Goal: Information Seeking & Learning: Learn about a topic

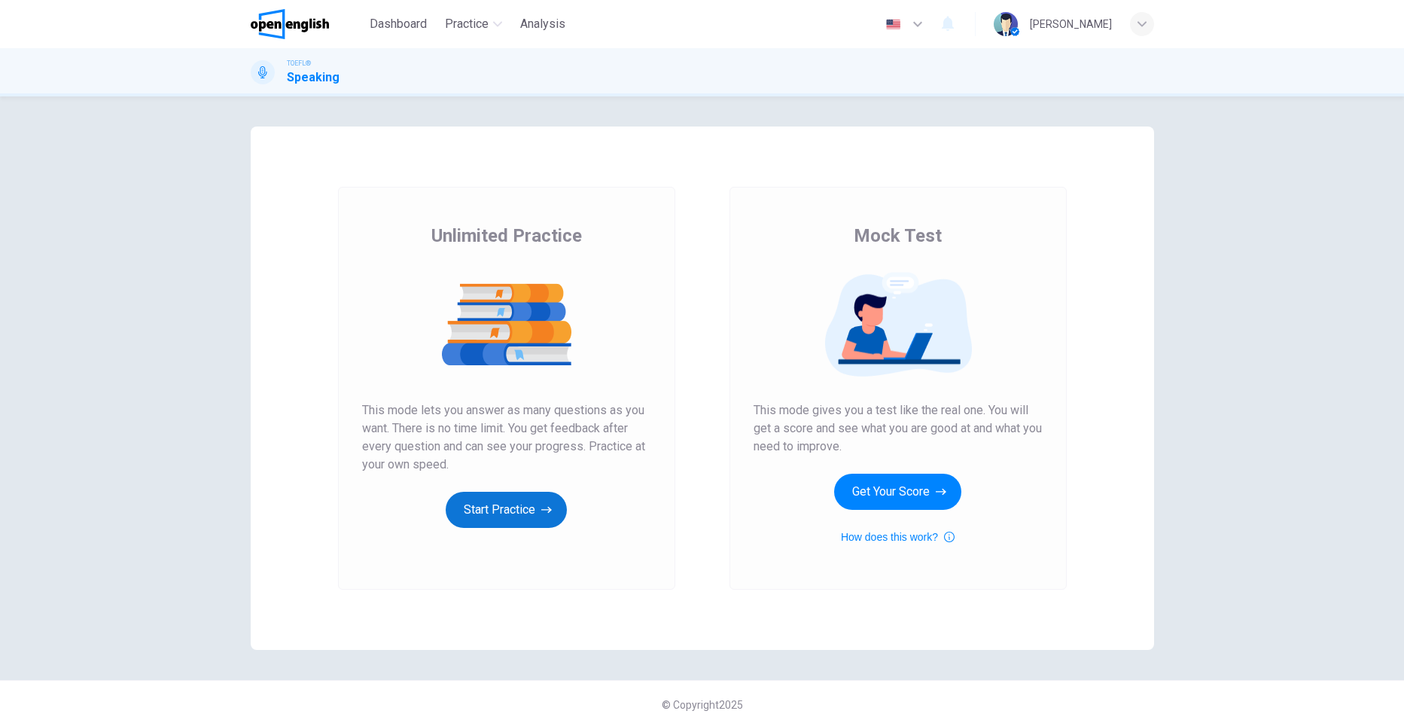
click at [504, 509] on button "Start Practice" at bounding box center [506, 510] width 121 height 36
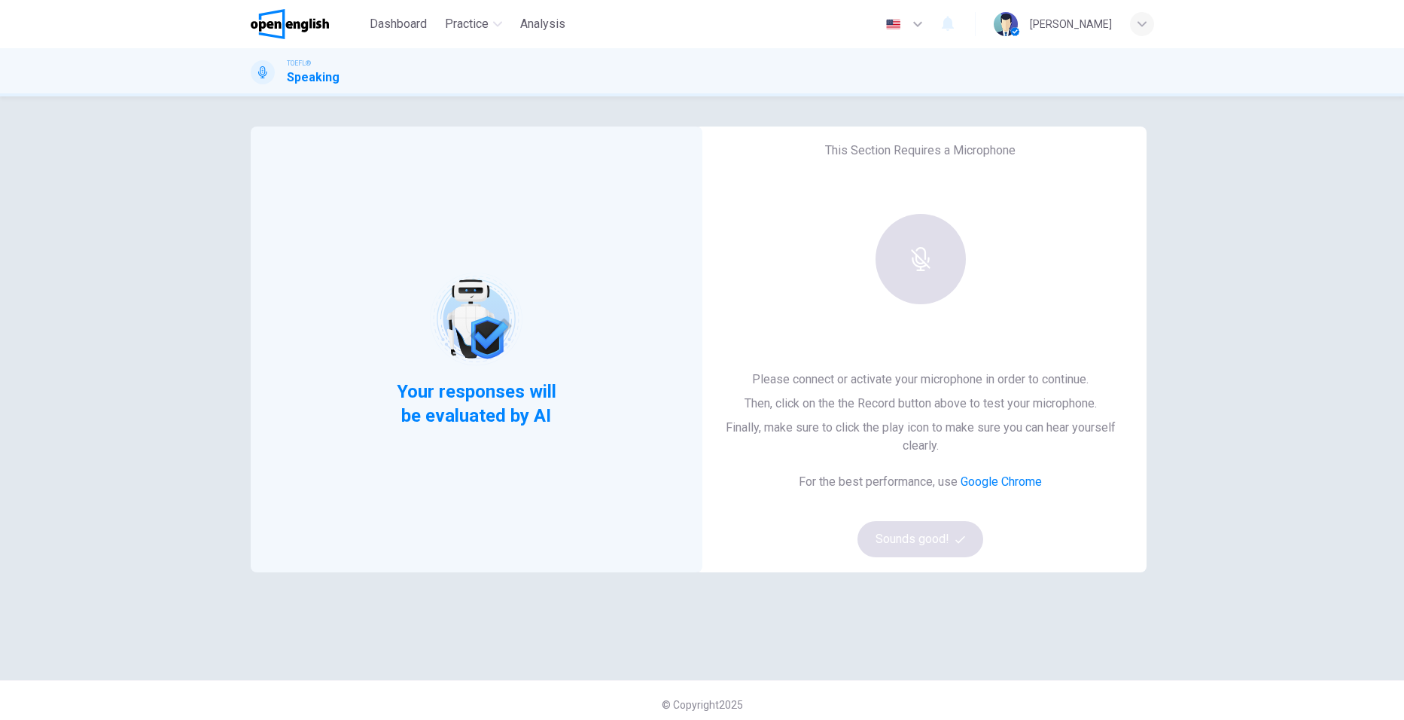
click at [515, 408] on span "Your responses will be evaluated by AI" at bounding box center [476, 403] width 183 height 48
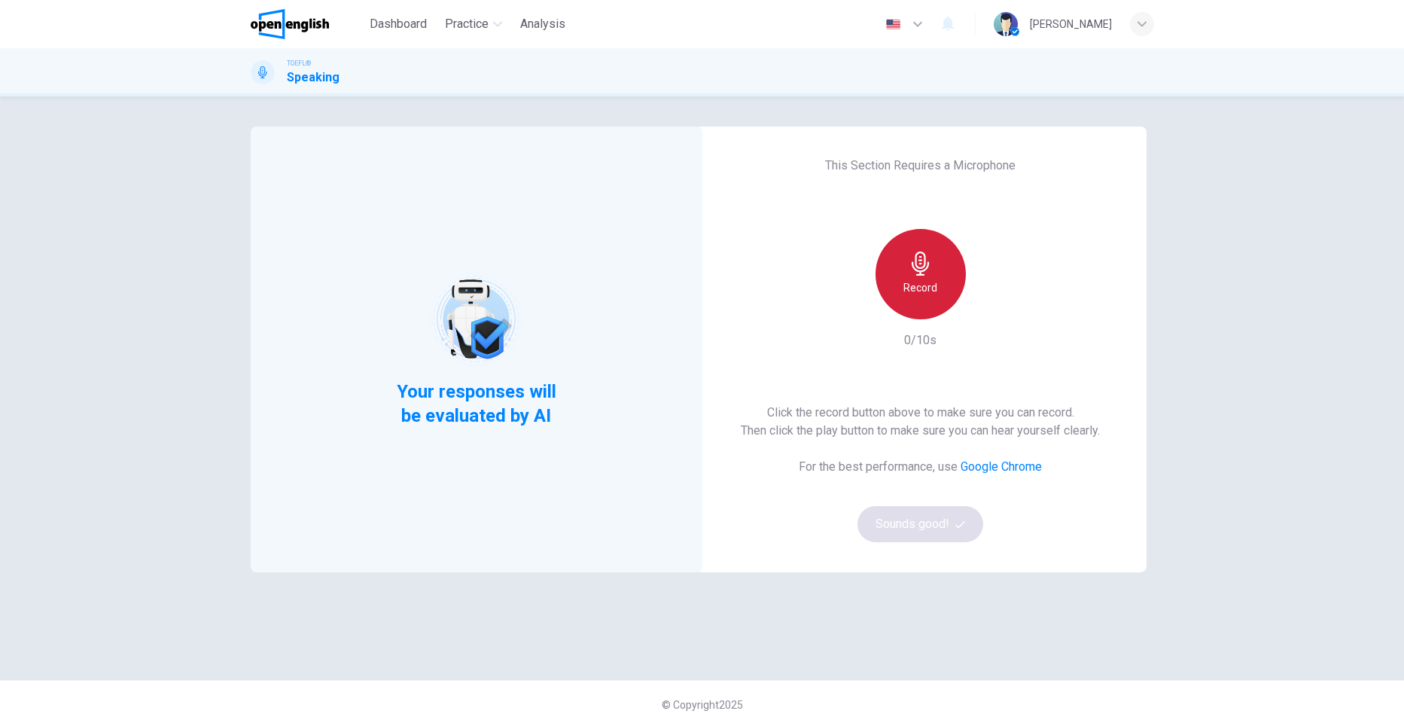
click at [927, 279] on h6 "Record" at bounding box center [920, 288] width 34 height 18
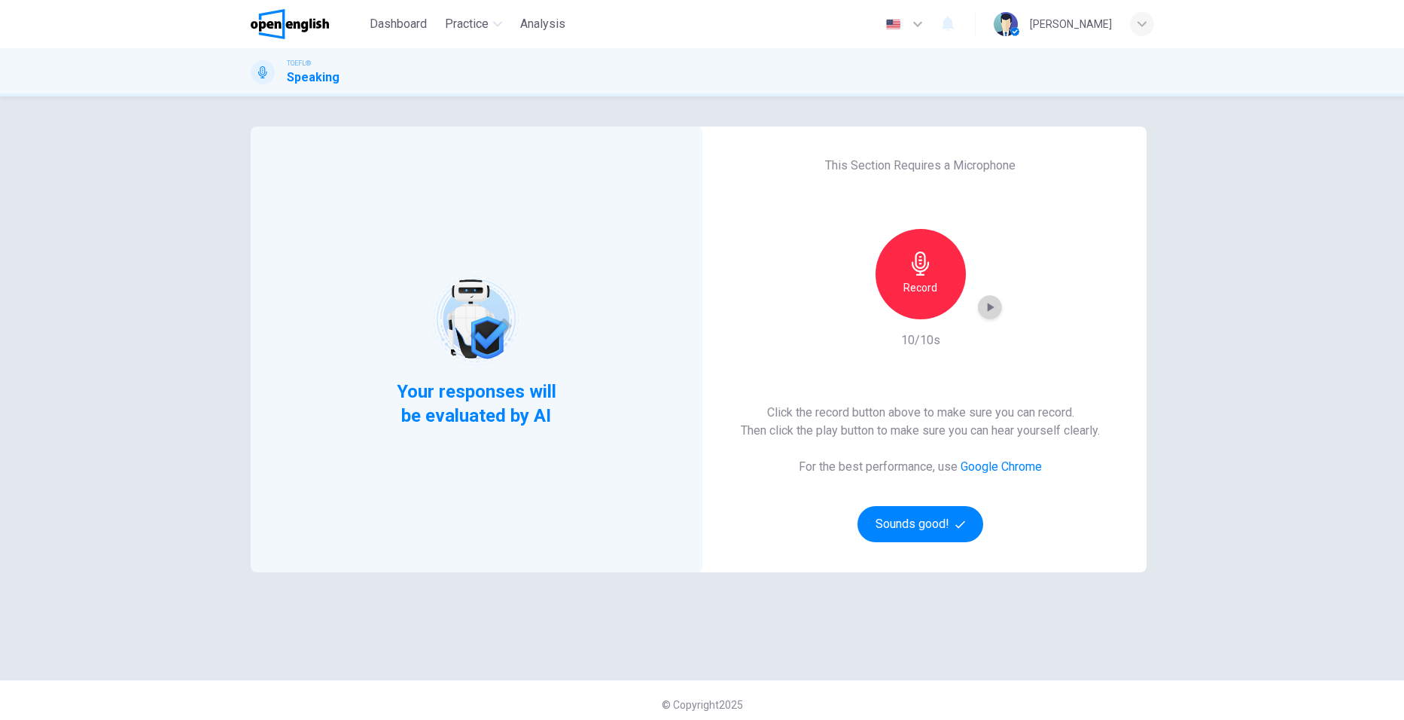
click at [990, 306] on icon "button" at bounding box center [990, 307] width 15 height 15
click at [909, 529] on button "Sounds good!" at bounding box center [921, 524] width 126 height 36
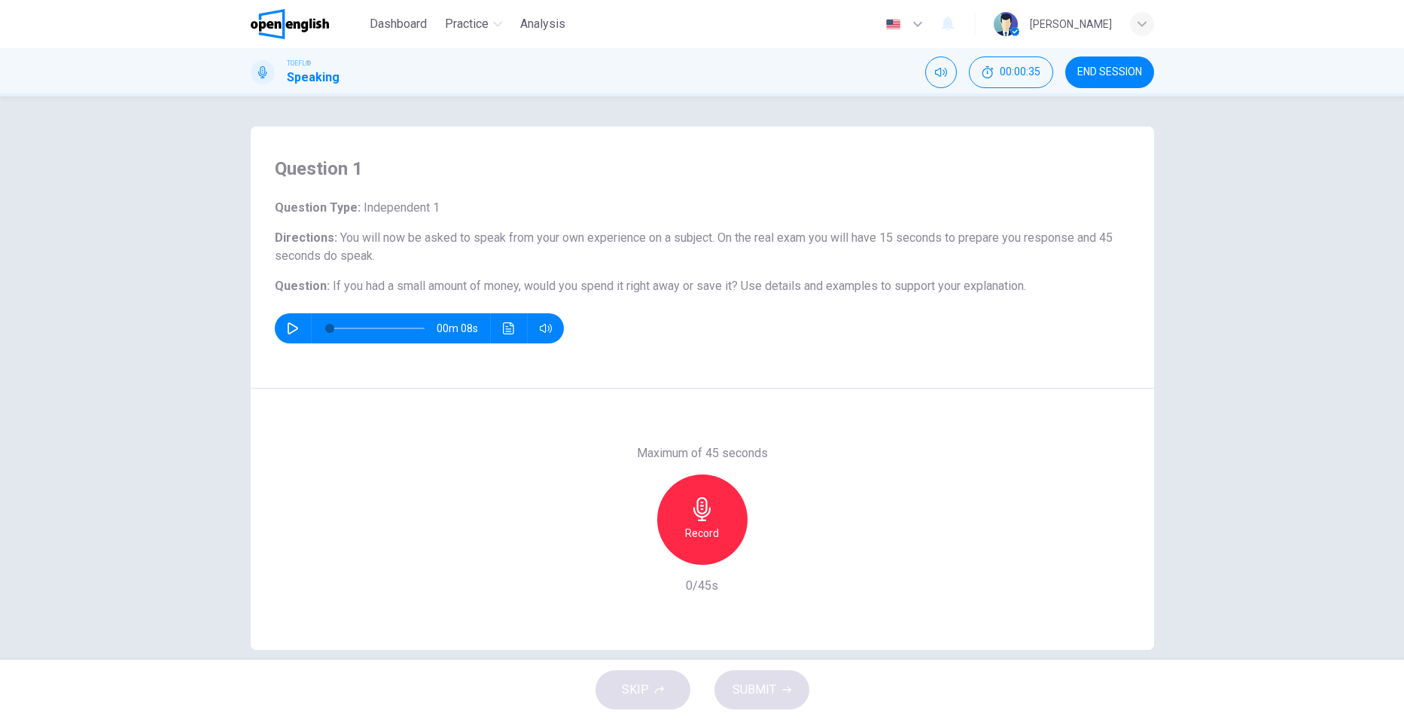
click at [287, 330] on icon "button" at bounding box center [293, 328] width 12 height 12
type input "*"
click at [711, 514] on div "Record" at bounding box center [702, 519] width 90 height 90
click at [711, 514] on div "Stop" at bounding box center [702, 519] width 90 height 90
click at [763, 688] on span "SUBMIT" at bounding box center [755, 689] width 44 height 21
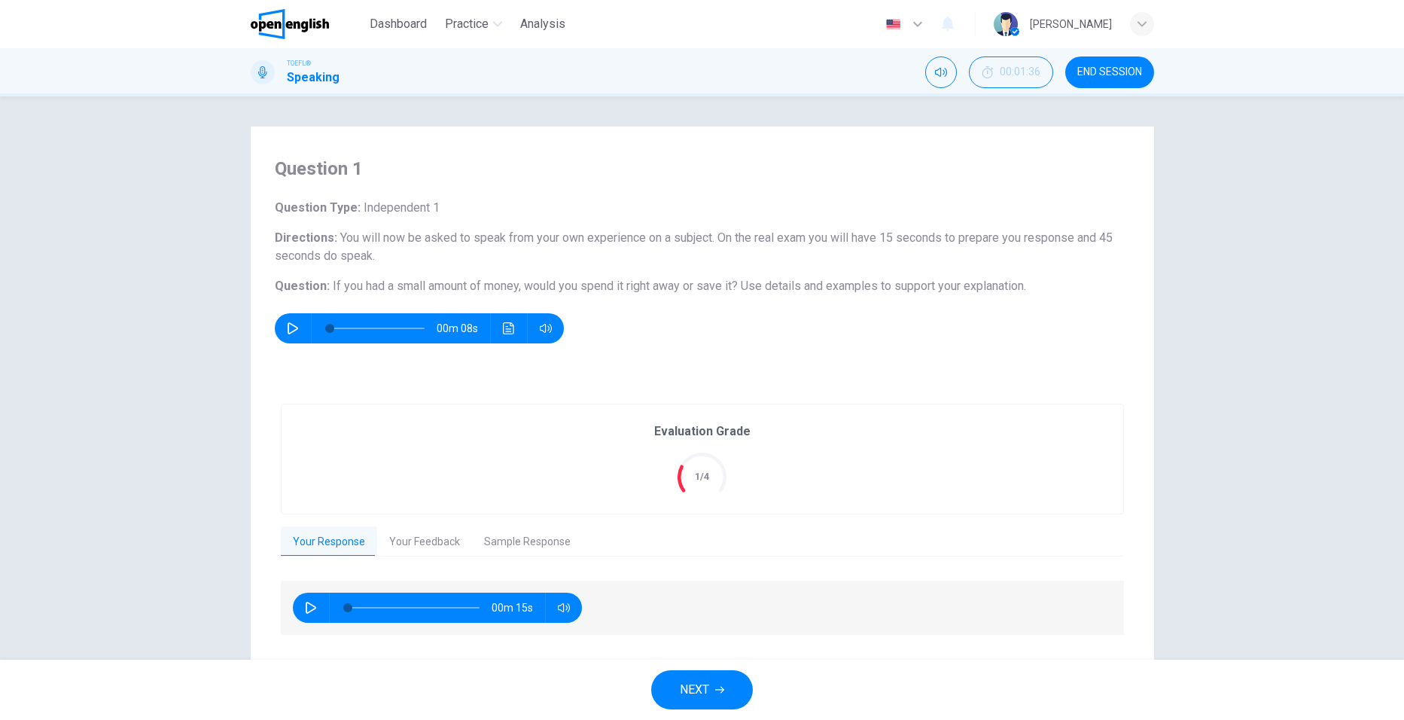
scroll to position [38, 0]
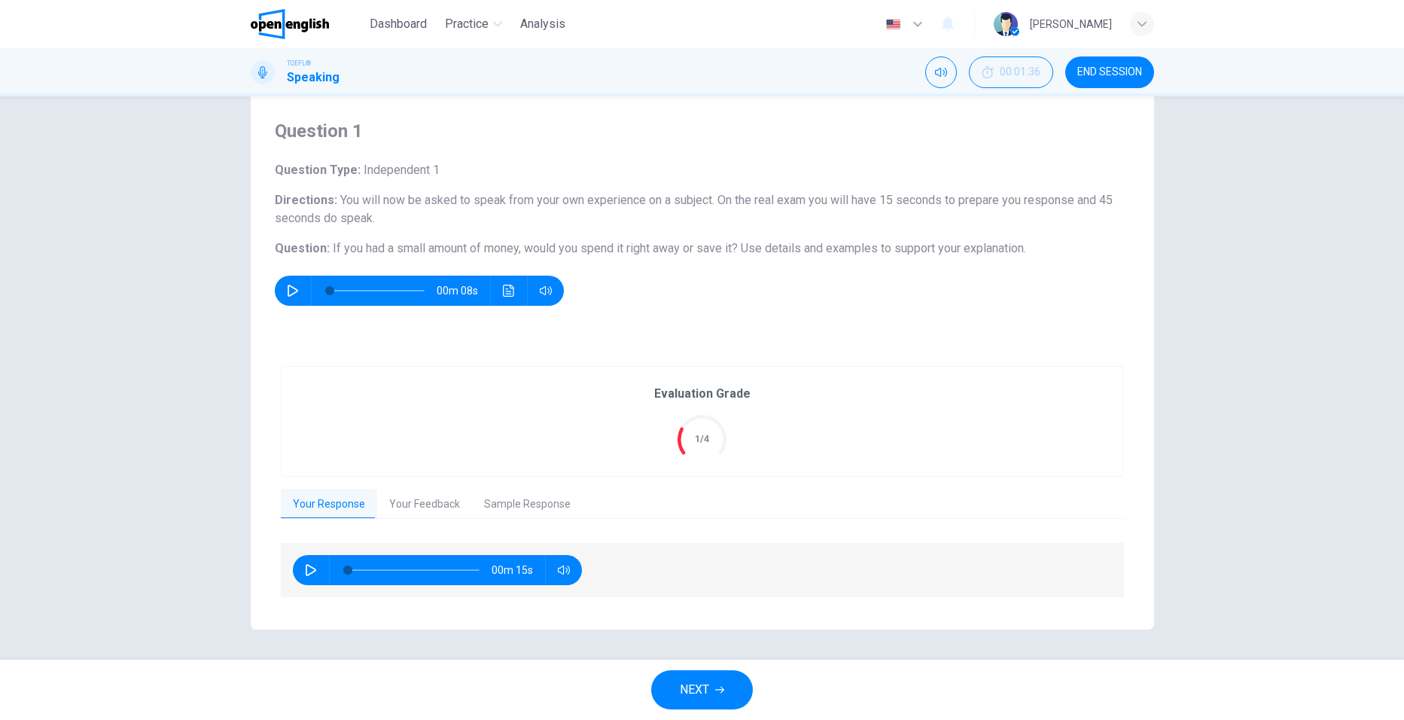
click at [309, 566] on icon "button" at bounding box center [311, 570] width 12 height 12
type input "*"
click at [428, 501] on button "Your Feedback" at bounding box center [424, 505] width 95 height 32
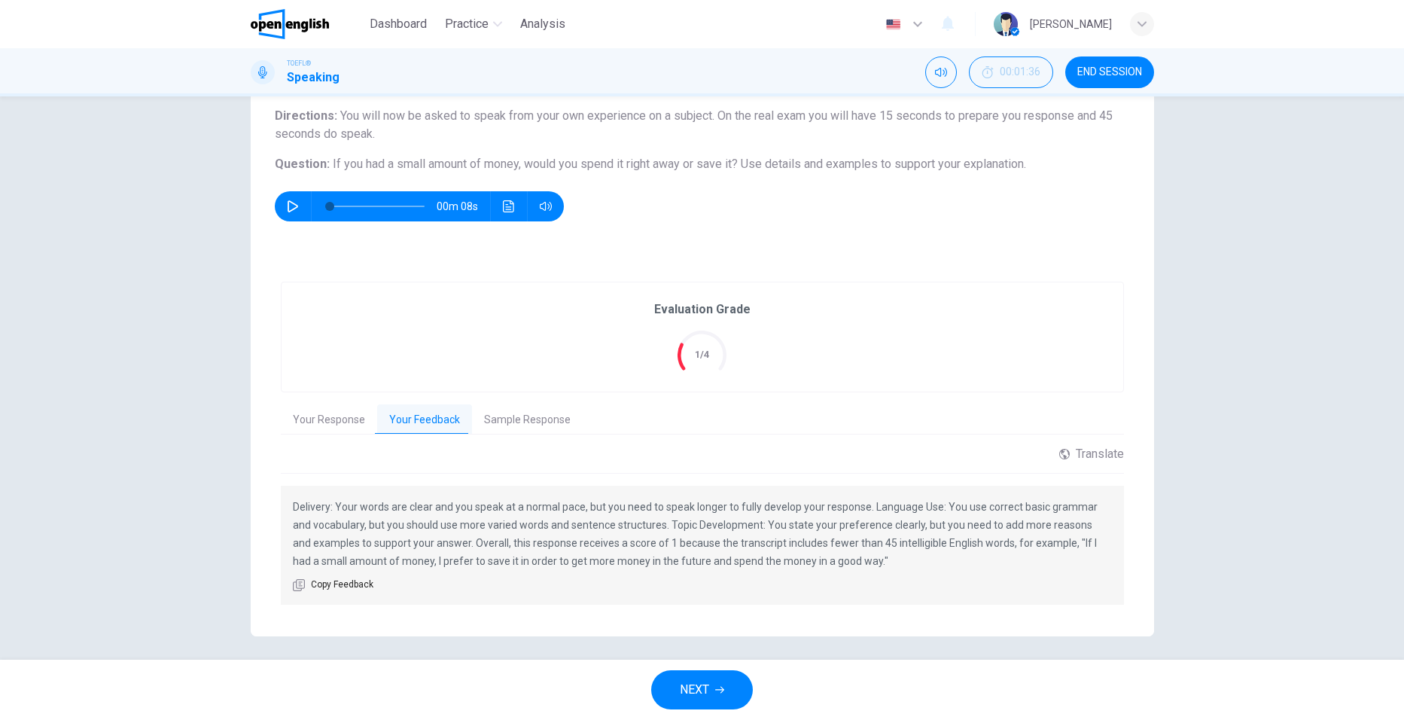
scroll to position [129, 0]
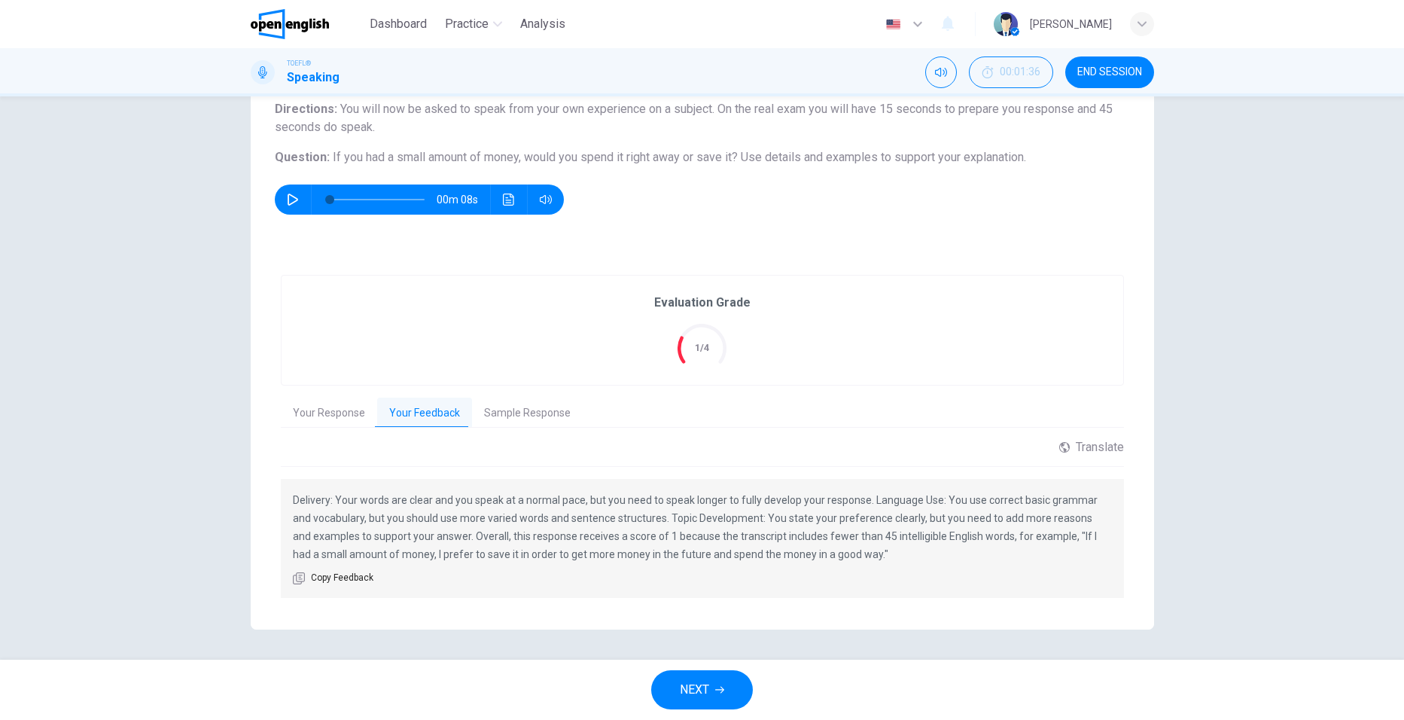
click at [504, 411] on button "Sample Response" at bounding box center [527, 414] width 111 height 32
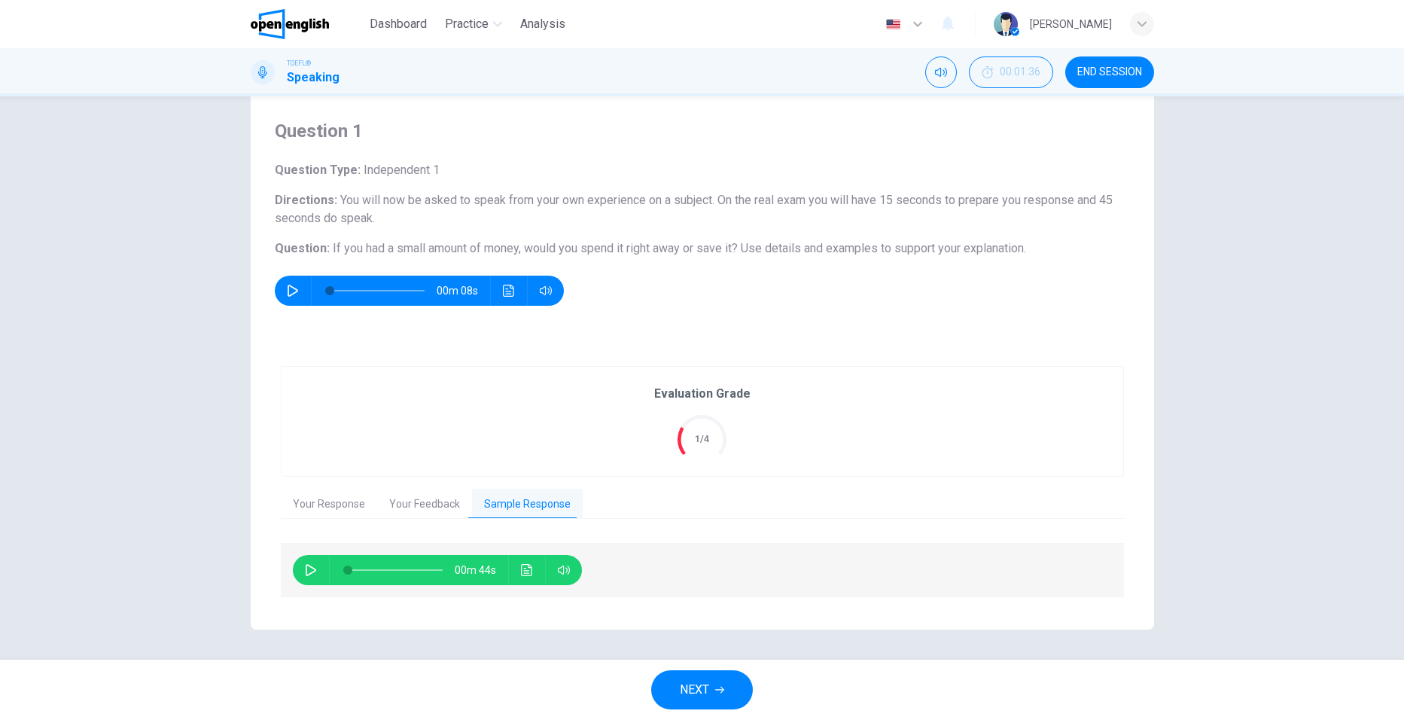
scroll to position [38, 0]
click at [305, 565] on icon "button" at bounding box center [311, 570] width 12 height 12
click at [306, 569] on icon "button" at bounding box center [311, 570] width 12 height 12
click at [309, 572] on icon "button" at bounding box center [311, 570] width 12 height 12
click at [521, 574] on icon "Click to see the audio transcription" at bounding box center [527, 570] width 12 height 12
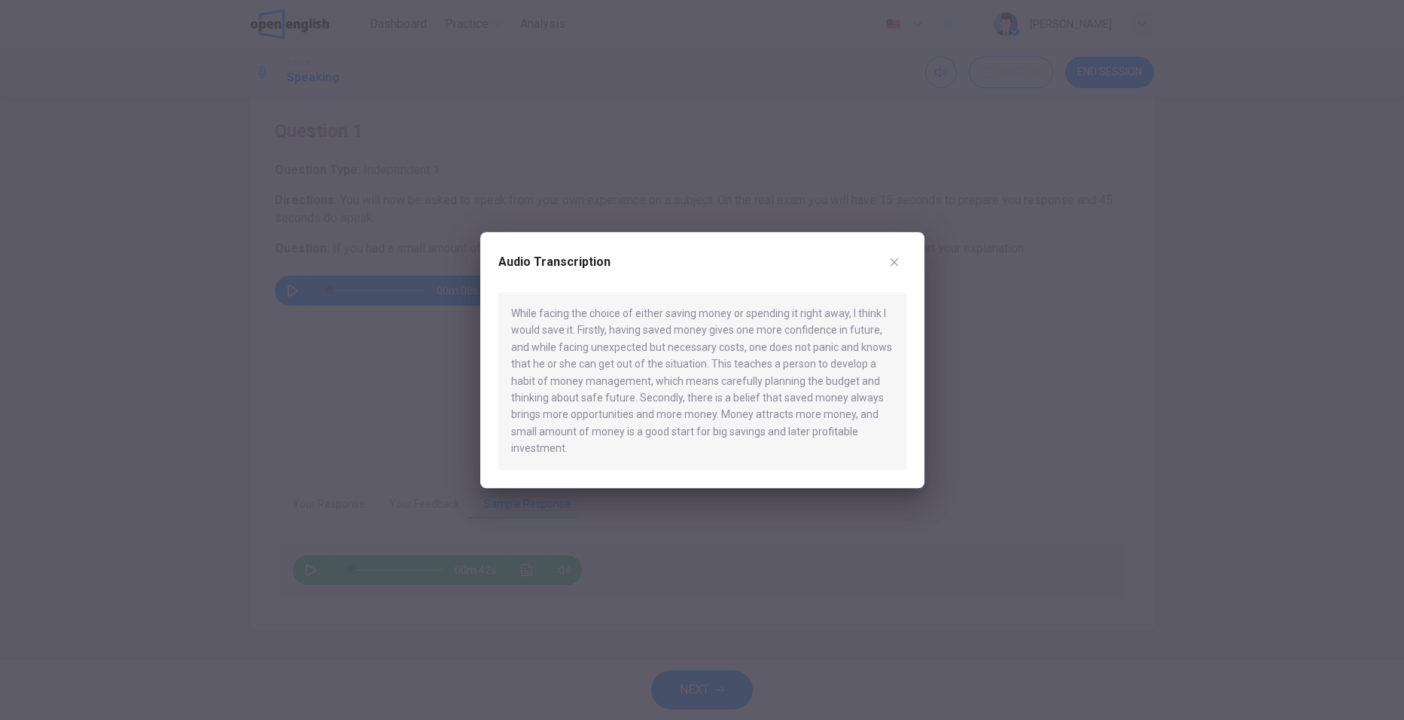
click at [282, 574] on div at bounding box center [702, 360] width 1404 height 720
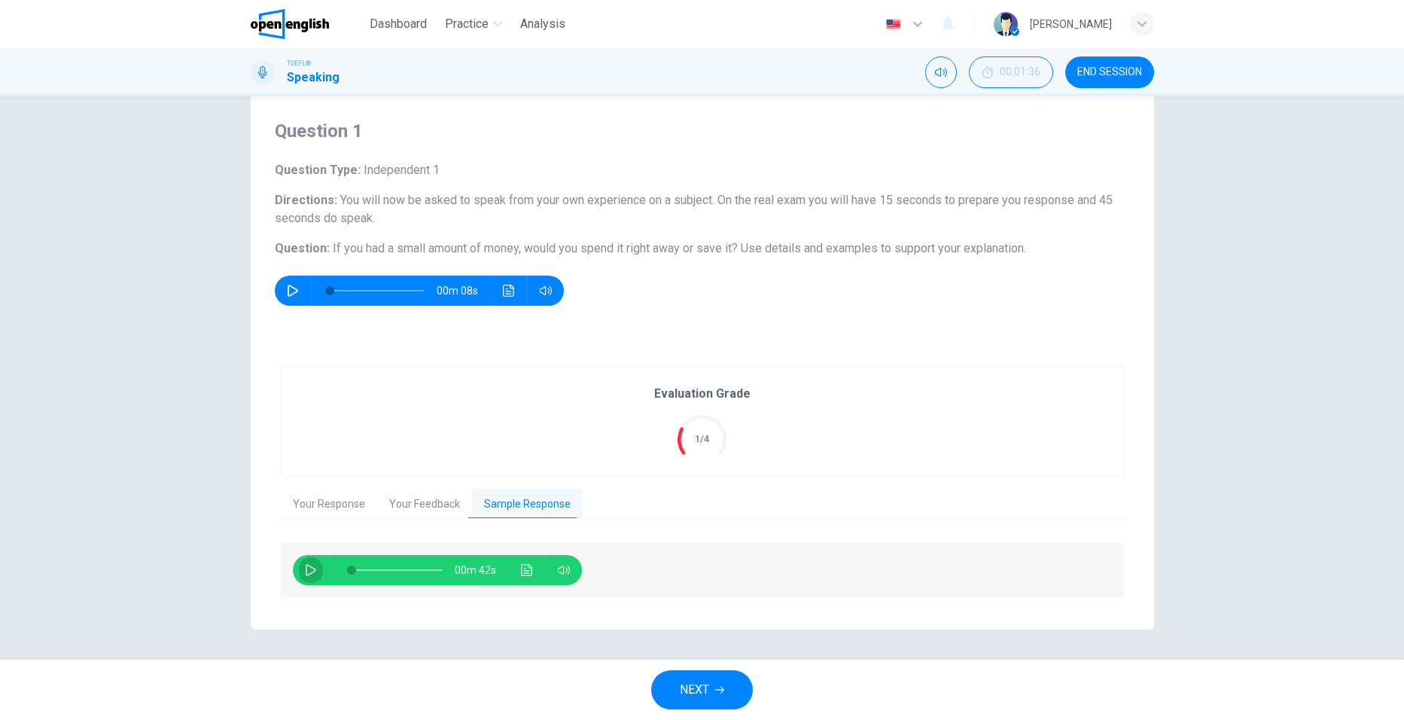
click at [299, 569] on button "button" at bounding box center [311, 570] width 24 height 30
click at [515, 572] on button "Click to see the audio transcription" at bounding box center [527, 570] width 24 height 30
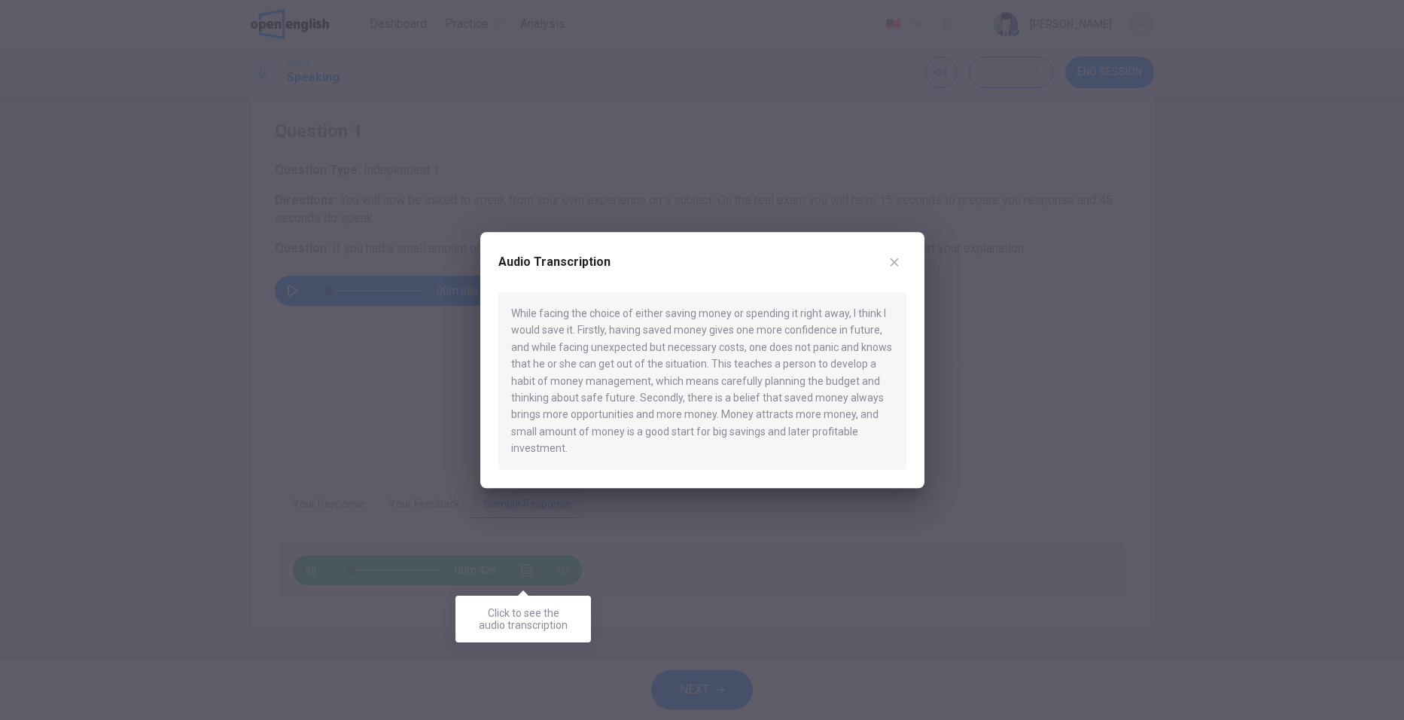
type input "*"
click at [897, 263] on icon "button" at bounding box center [894, 262] width 12 height 12
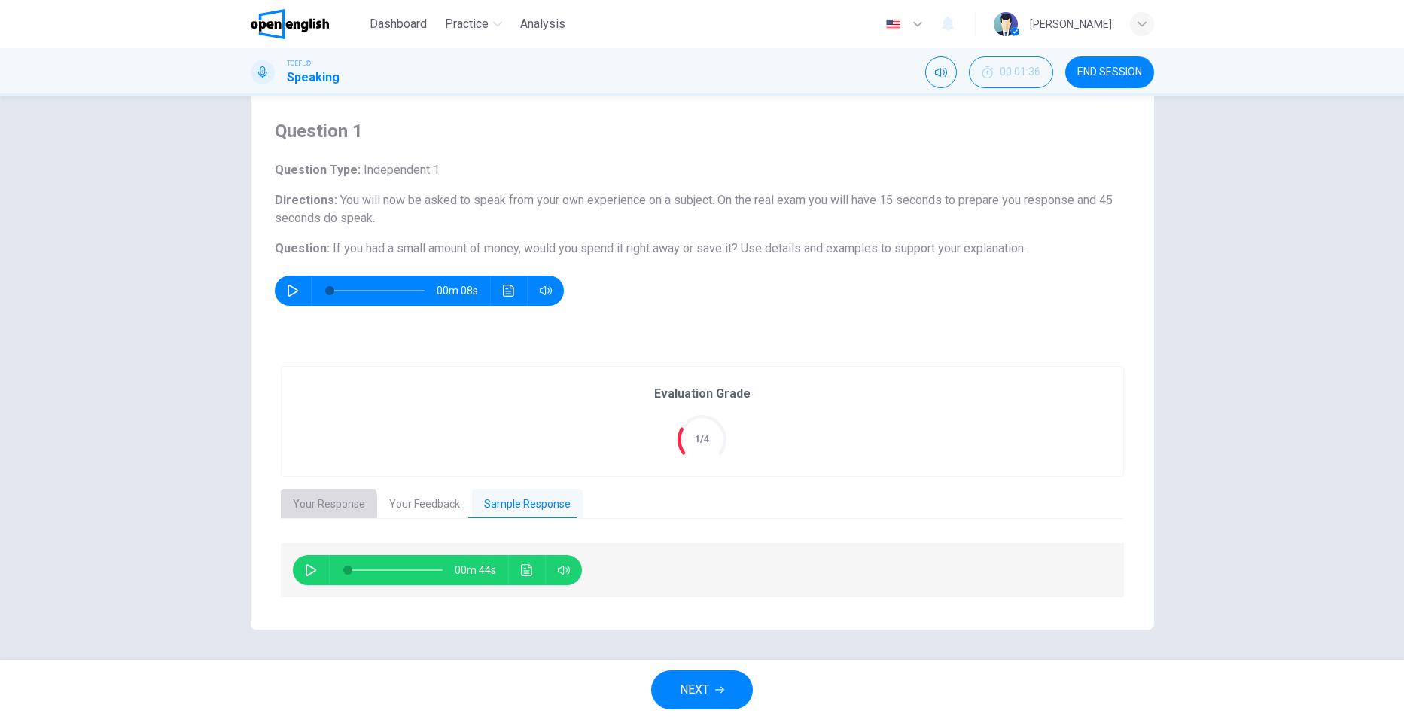
click at [314, 506] on button "Your Response" at bounding box center [329, 505] width 96 height 32
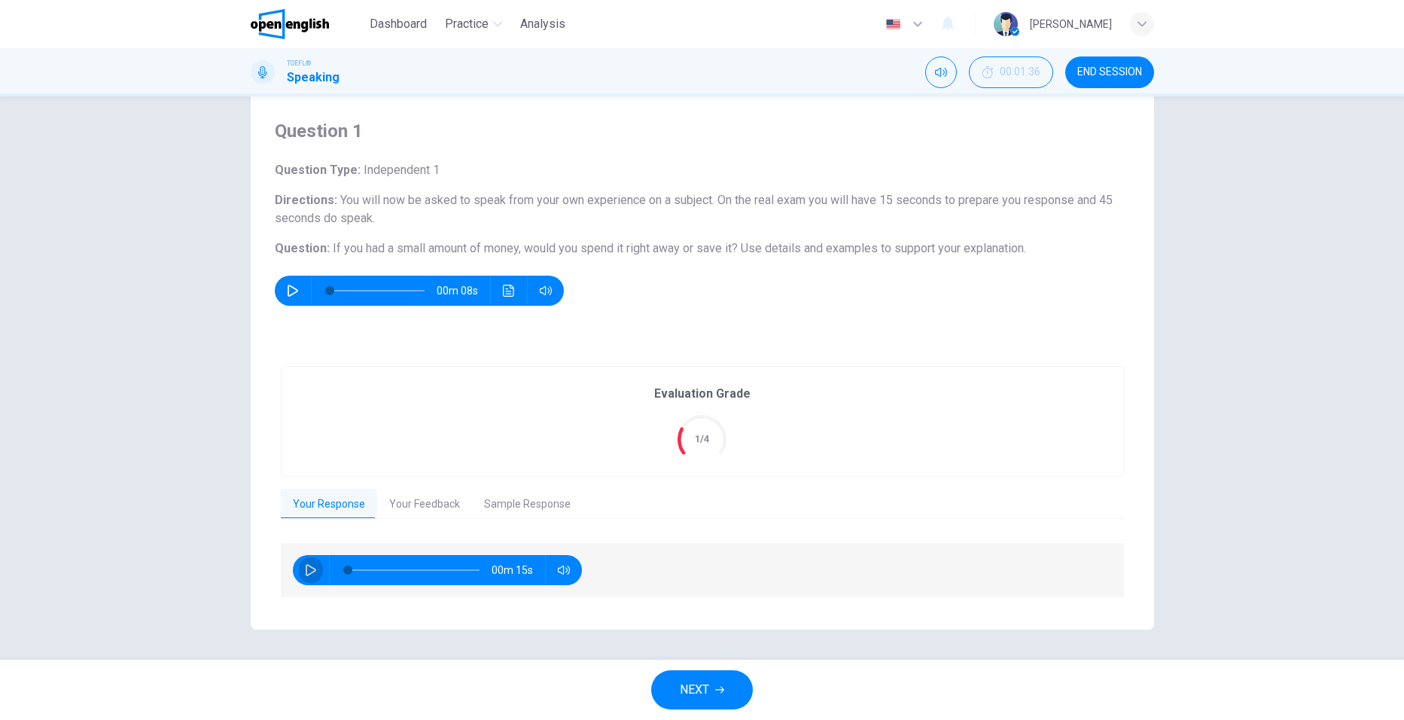
click at [310, 568] on icon "button" at bounding box center [311, 570] width 12 height 12
type input "*"
click at [723, 696] on button "NEXT" at bounding box center [702, 689] width 102 height 39
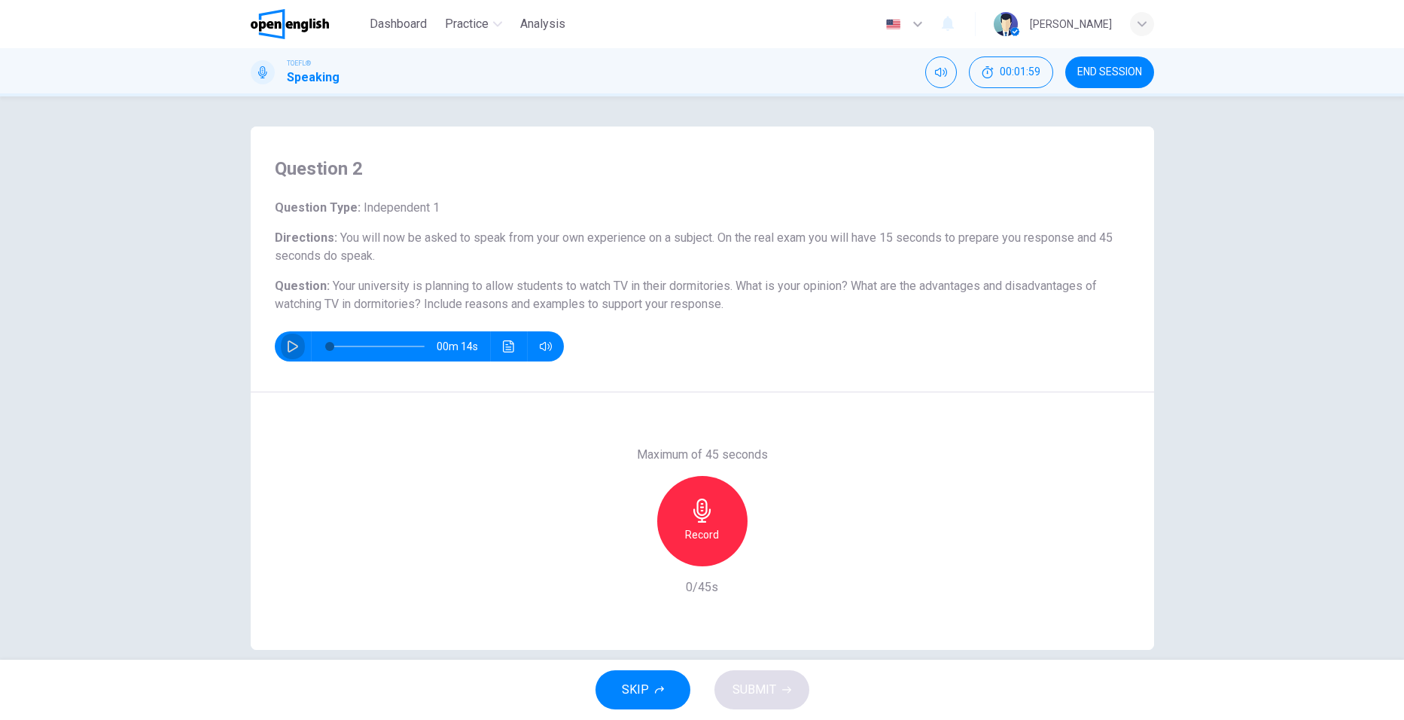
click at [296, 344] on button "button" at bounding box center [293, 346] width 24 height 30
type input "*"
click at [704, 522] on div "Record" at bounding box center [702, 521] width 90 height 90
click at [752, 697] on span "SUBMIT" at bounding box center [755, 689] width 44 height 21
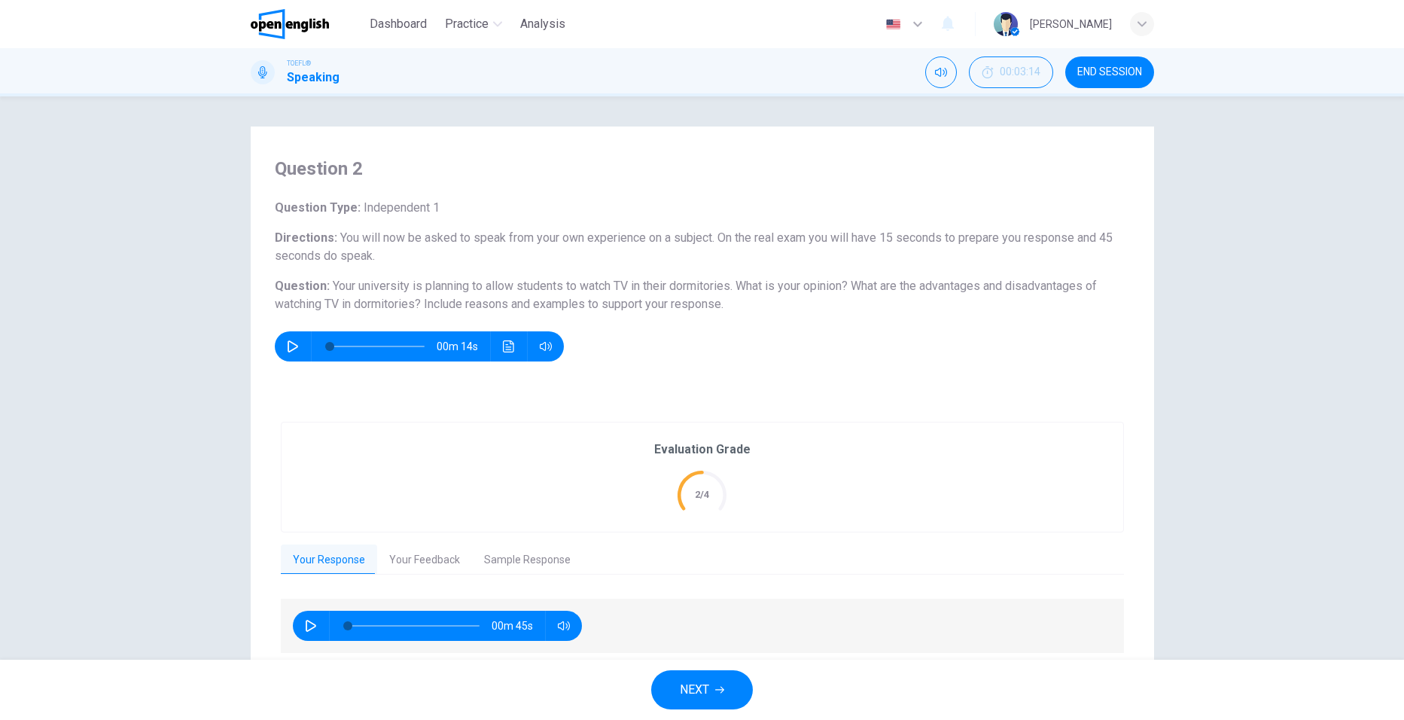
click at [309, 627] on icon "button" at bounding box center [311, 626] width 11 height 12
type input "*"
click at [432, 561] on button "Your Feedback" at bounding box center [424, 560] width 95 height 32
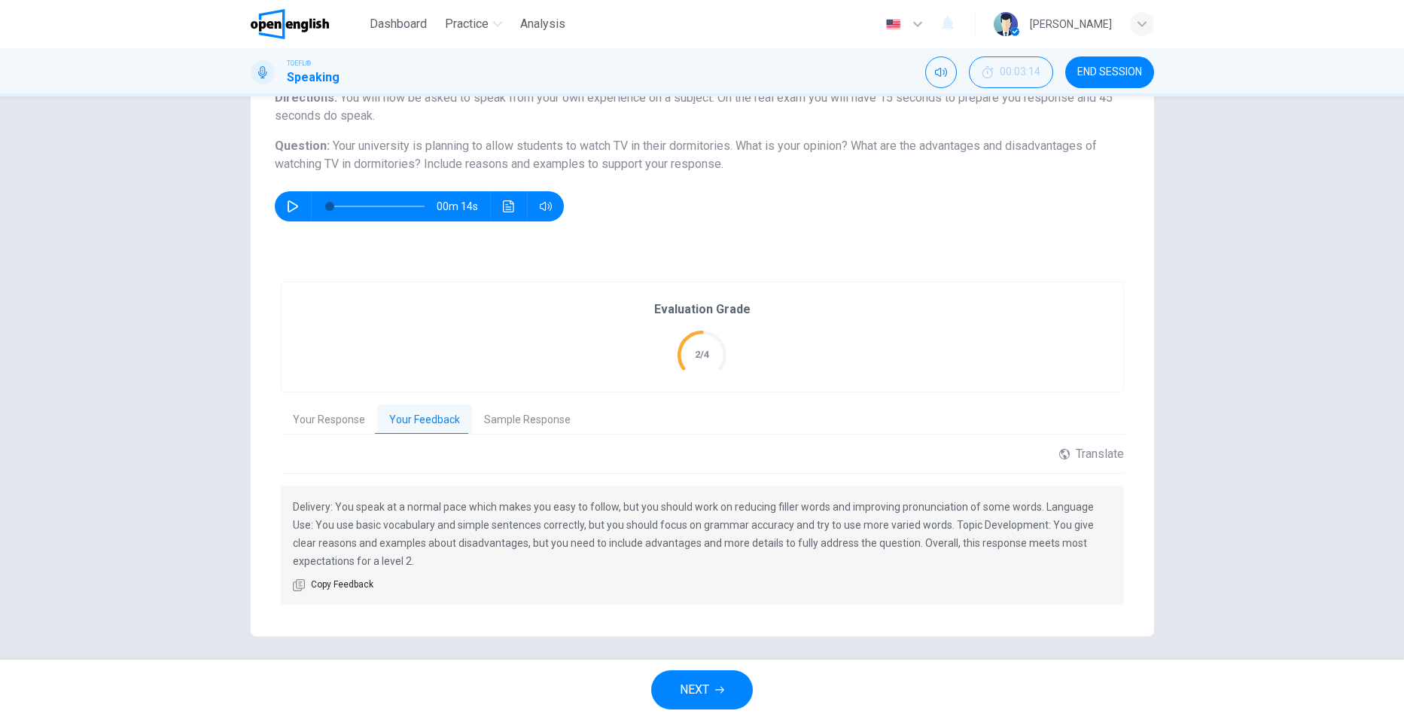
scroll to position [147, 0]
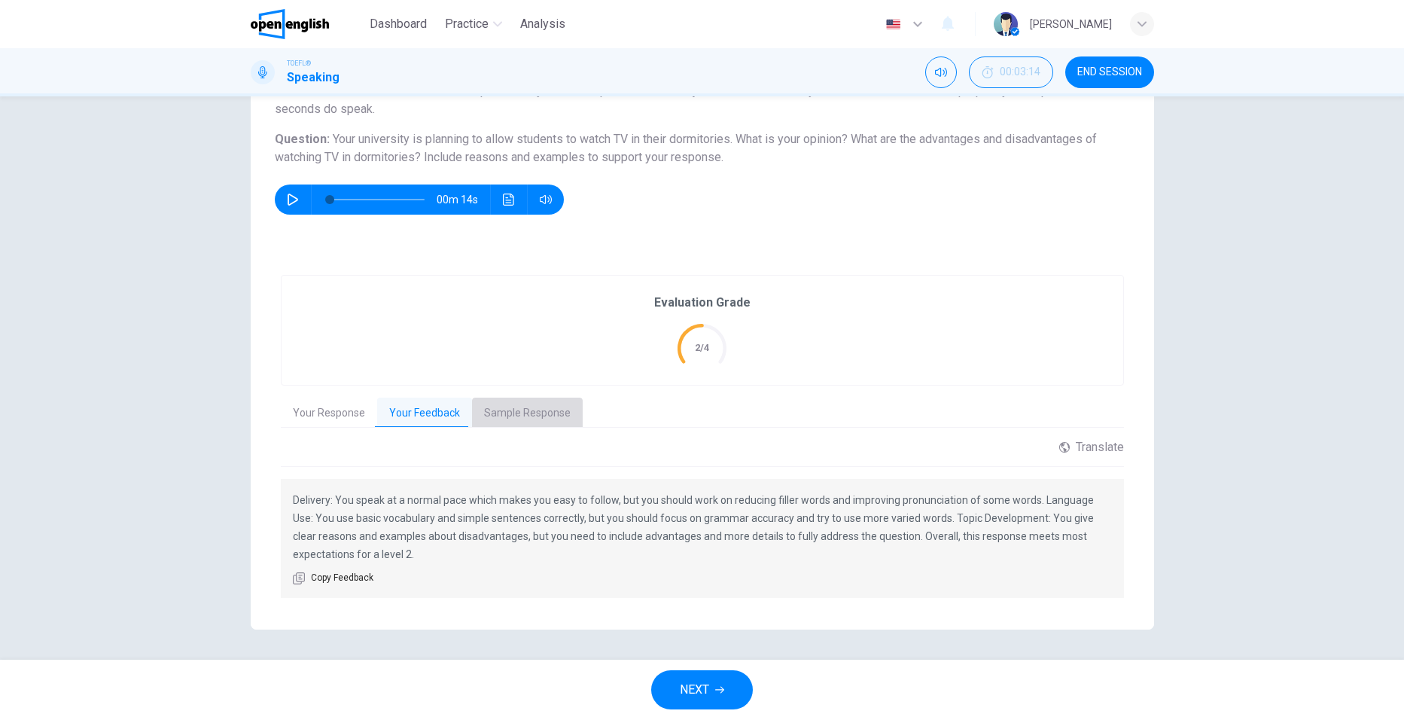
click at [538, 421] on button "Sample Response" at bounding box center [527, 414] width 111 height 32
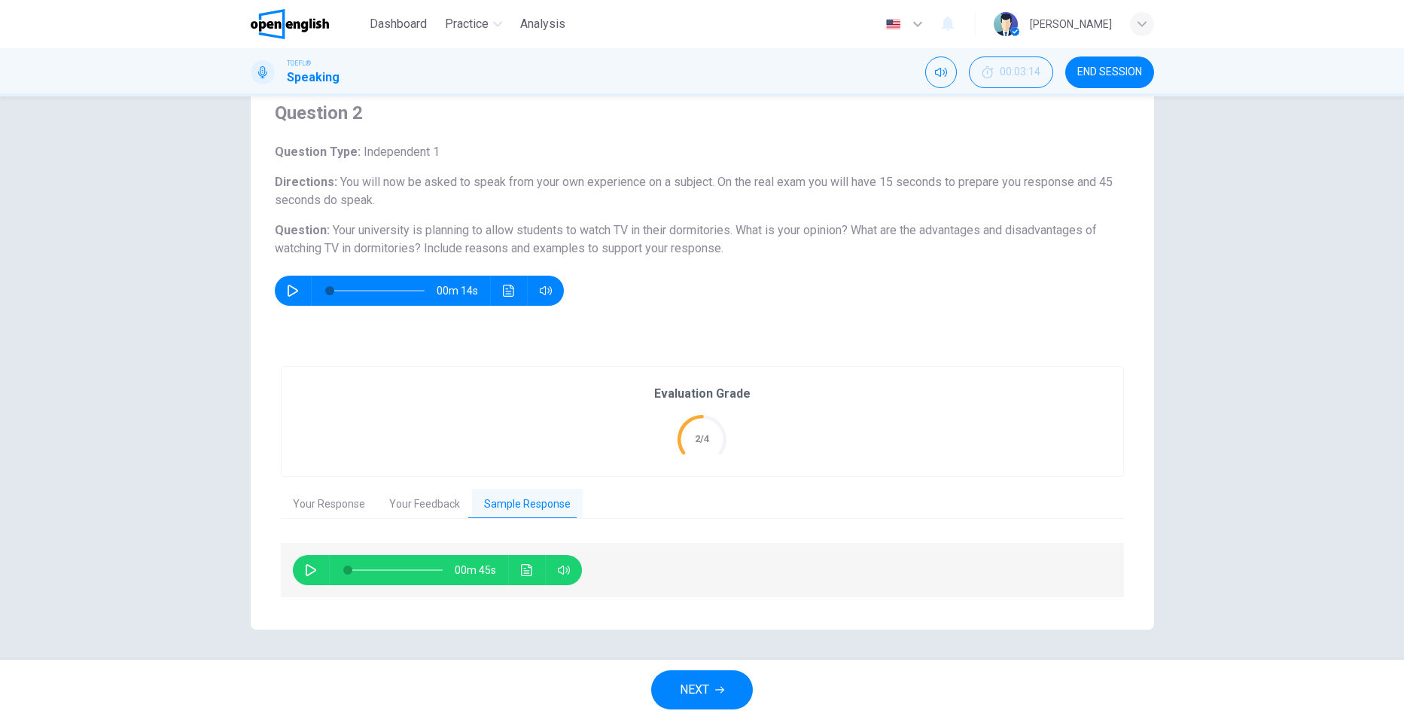
click at [305, 571] on icon "button" at bounding box center [311, 570] width 12 height 12
click at [521, 571] on icon "Click to see the audio transcription" at bounding box center [526, 570] width 11 height 12
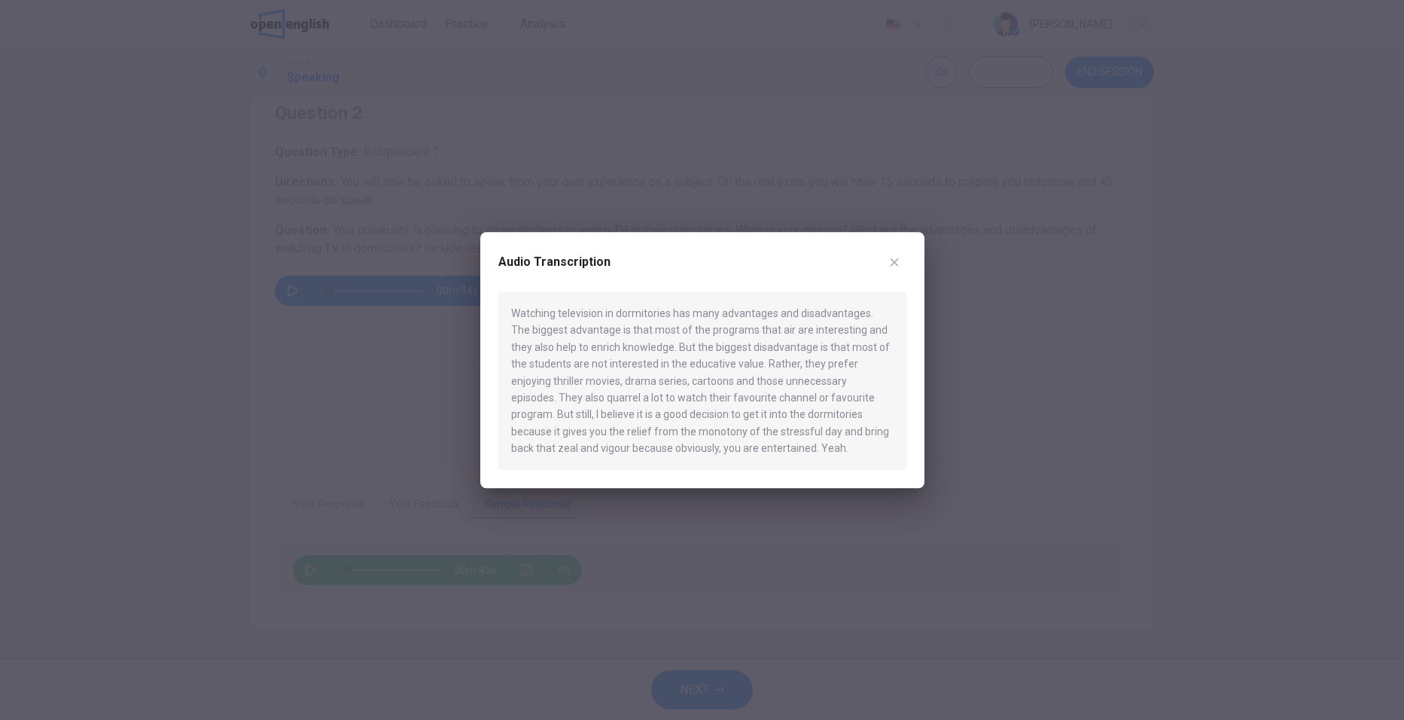
click at [882, 268] on div "Audio Transcription" at bounding box center [702, 271] width 408 height 42
click at [892, 264] on icon "button" at bounding box center [894, 262] width 8 height 8
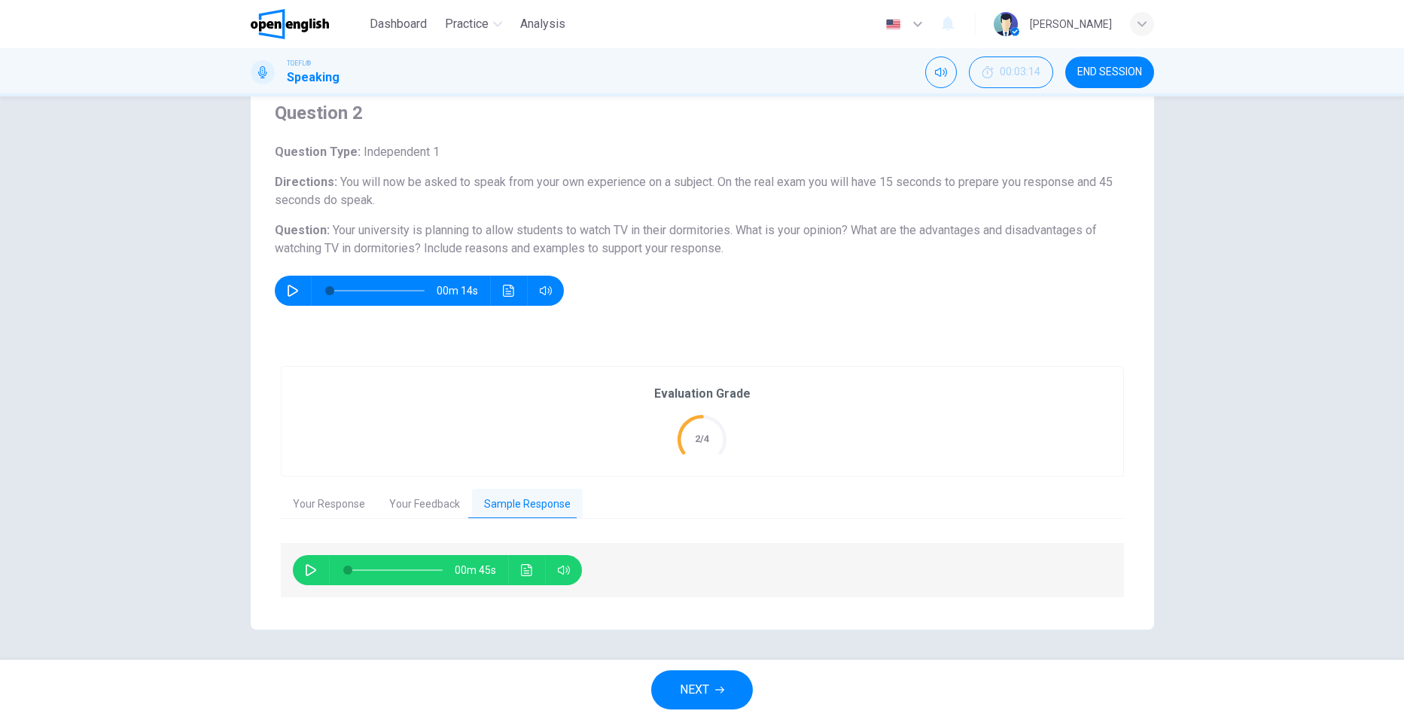
click at [307, 571] on icon "button" at bounding box center [311, 570] width 12 height 12
click at [521, 572] on icon "Click to see the audio transcription" at bounding box center [527, 570] width 12 height 12
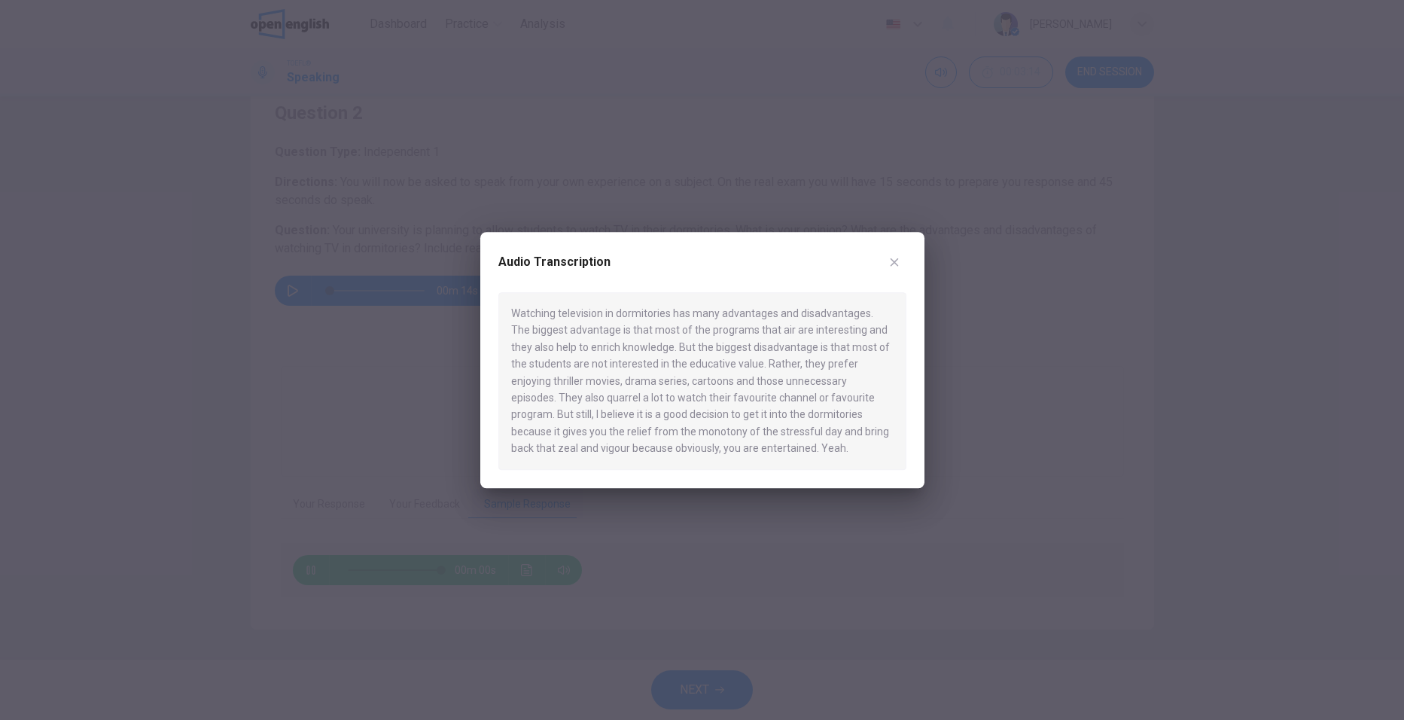
type input "*"
click at [898, 256] on icon "button" at bounding box center [894, 262] width 12 height 12
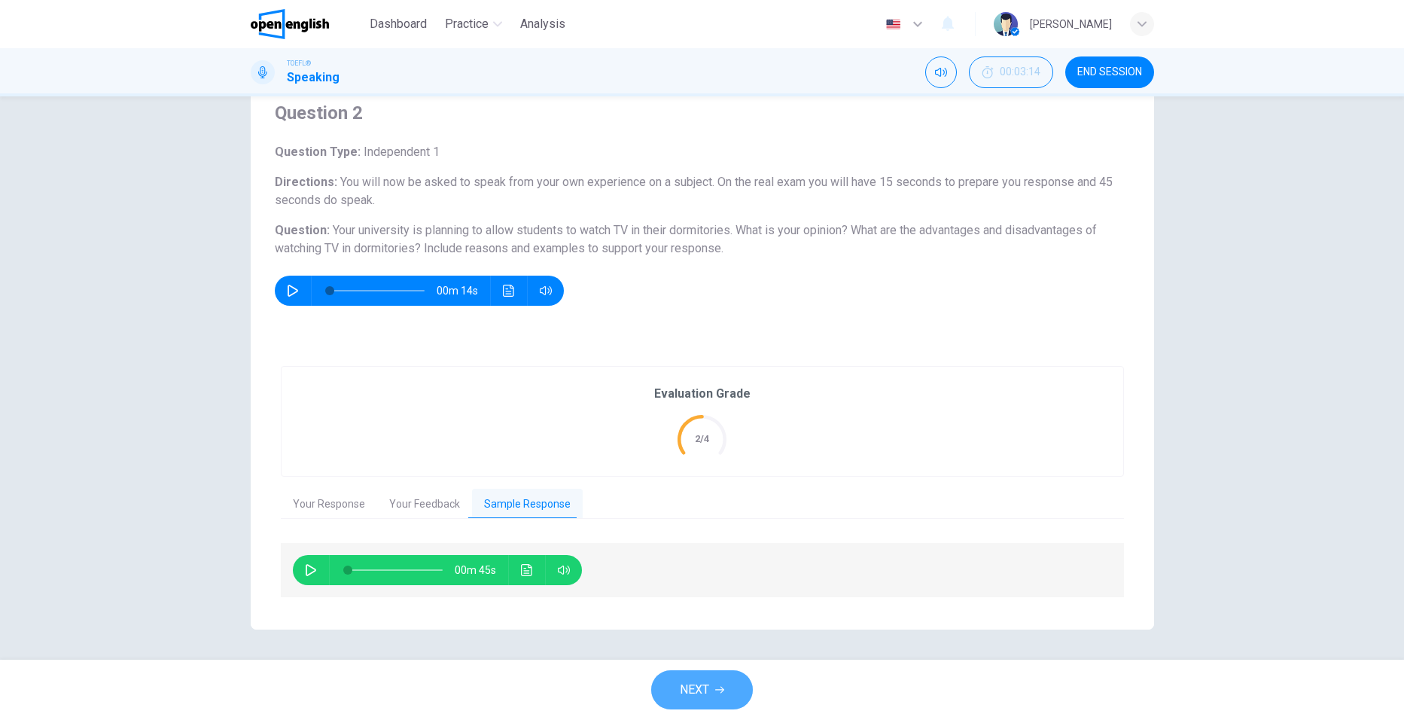
click at [705, 685] on span "NEXT" at bounding box center [694, 689] width 29 height 21
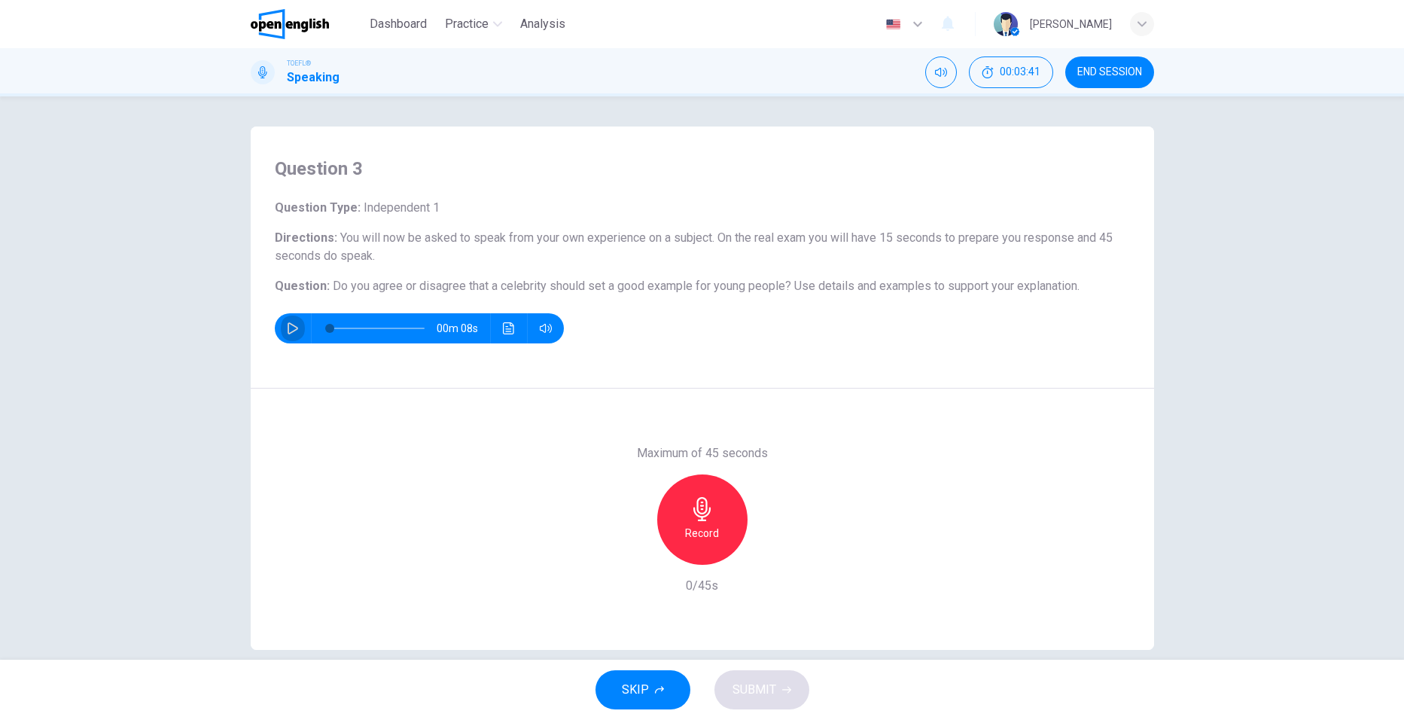
click at [289, 327] on icon "button" at bounding box center [293, 328] width 12 height 12
click at [291, 342] on button "button" at bounding box center [293, 328] width 24 height 30
type input "*"
click at [703, 524] on h6 "Record" at bounding box center [702, 533] width 34 height 18
click at [755, 694] on span "SUBMIT" at bounding box center [755, 689] width 44 height 21
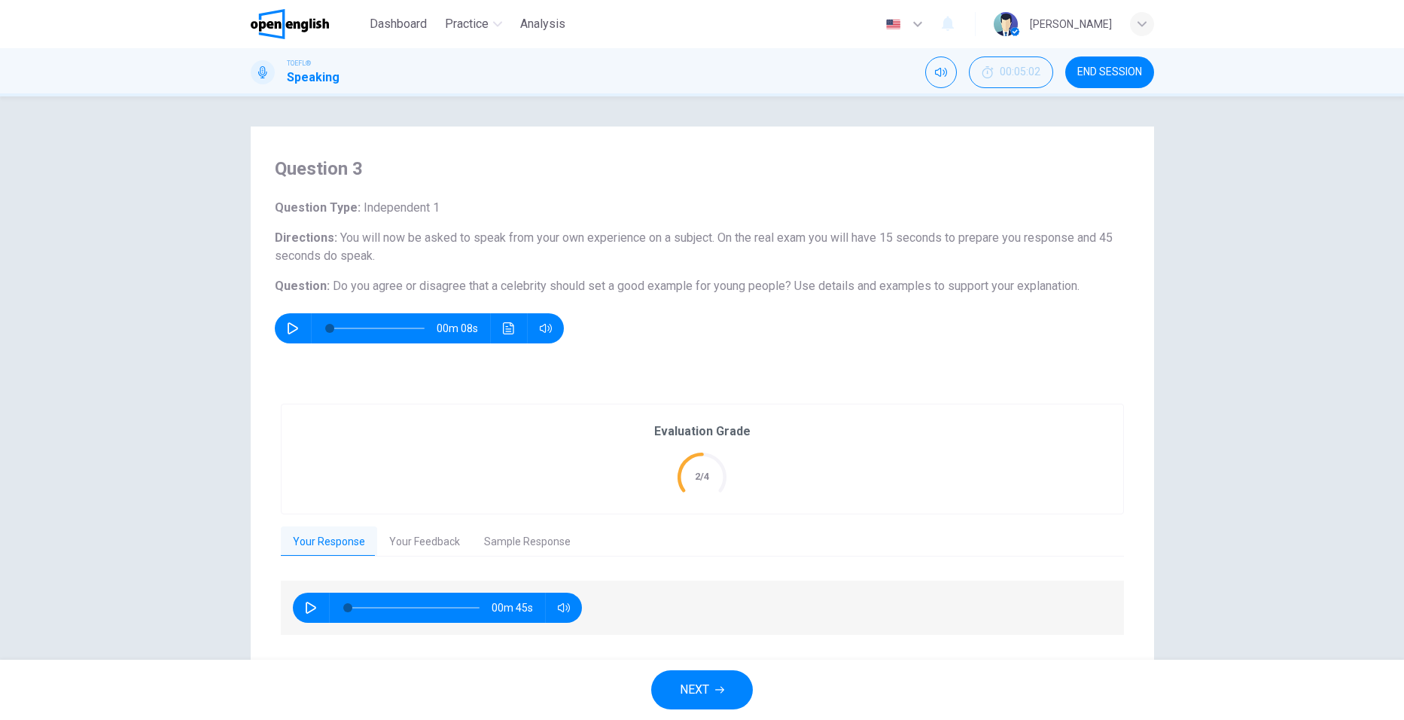
click at [315, 611] on button "button" at bounding box center [311, 608] width 24 height 30
type input "**"
click at [431, 545] on button "Your Feedback" at bounding box center [424, 542] width 95 height 32
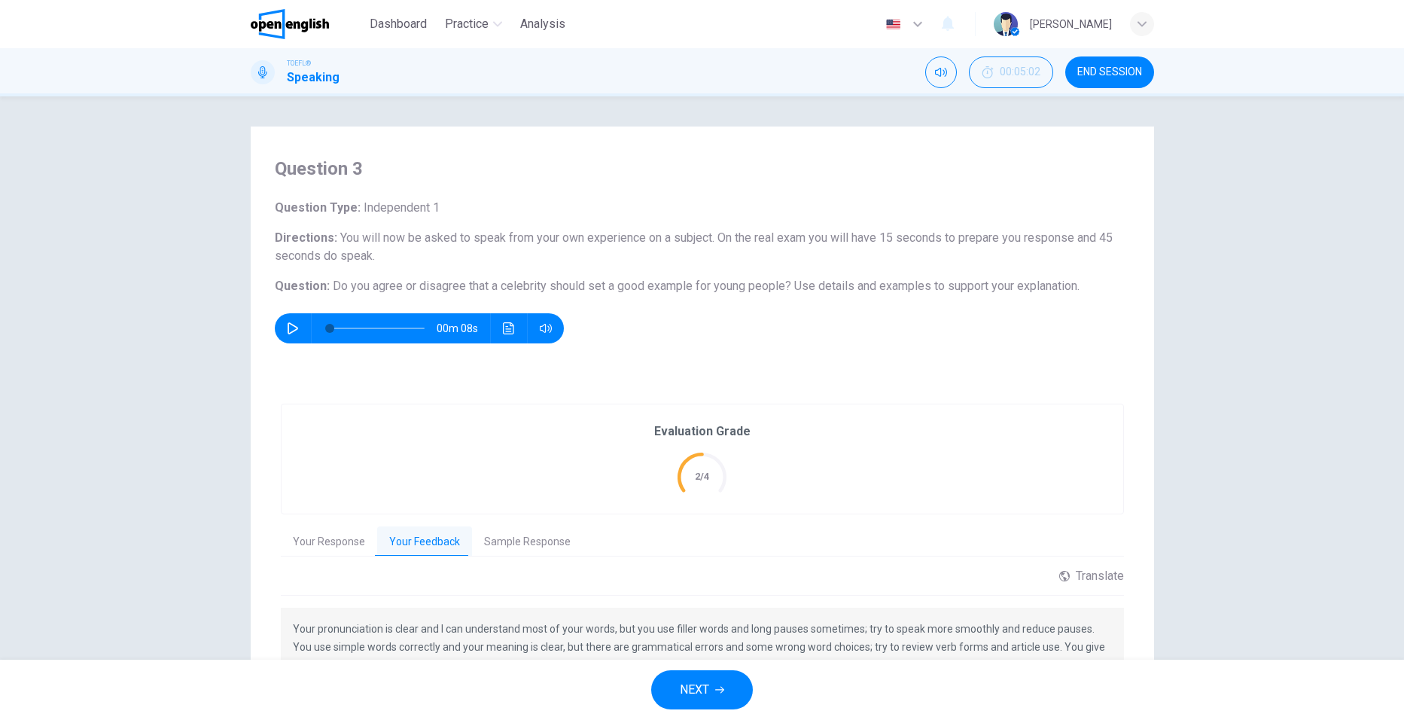
scroll to position [129, 0]
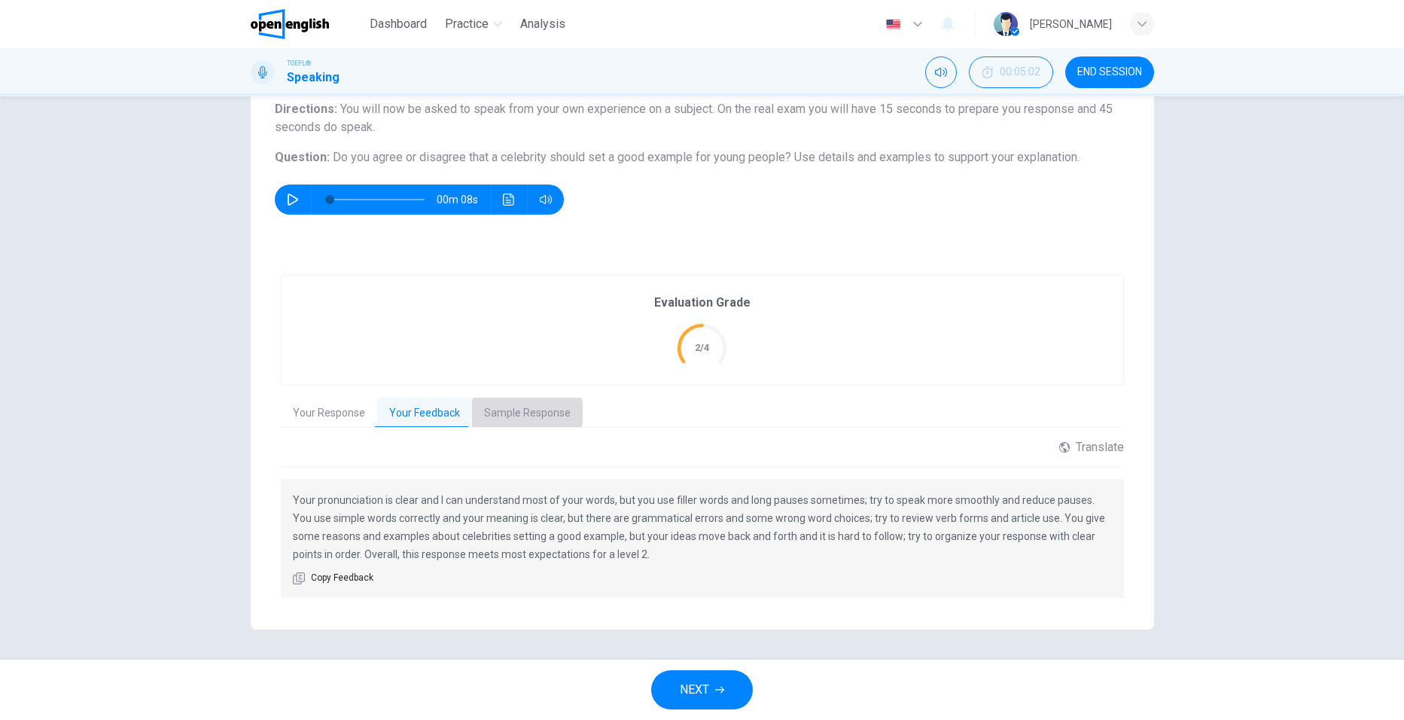
click at [512, 413] on button "Sample Response" at bounding box center [527, 414] width 111 height 32
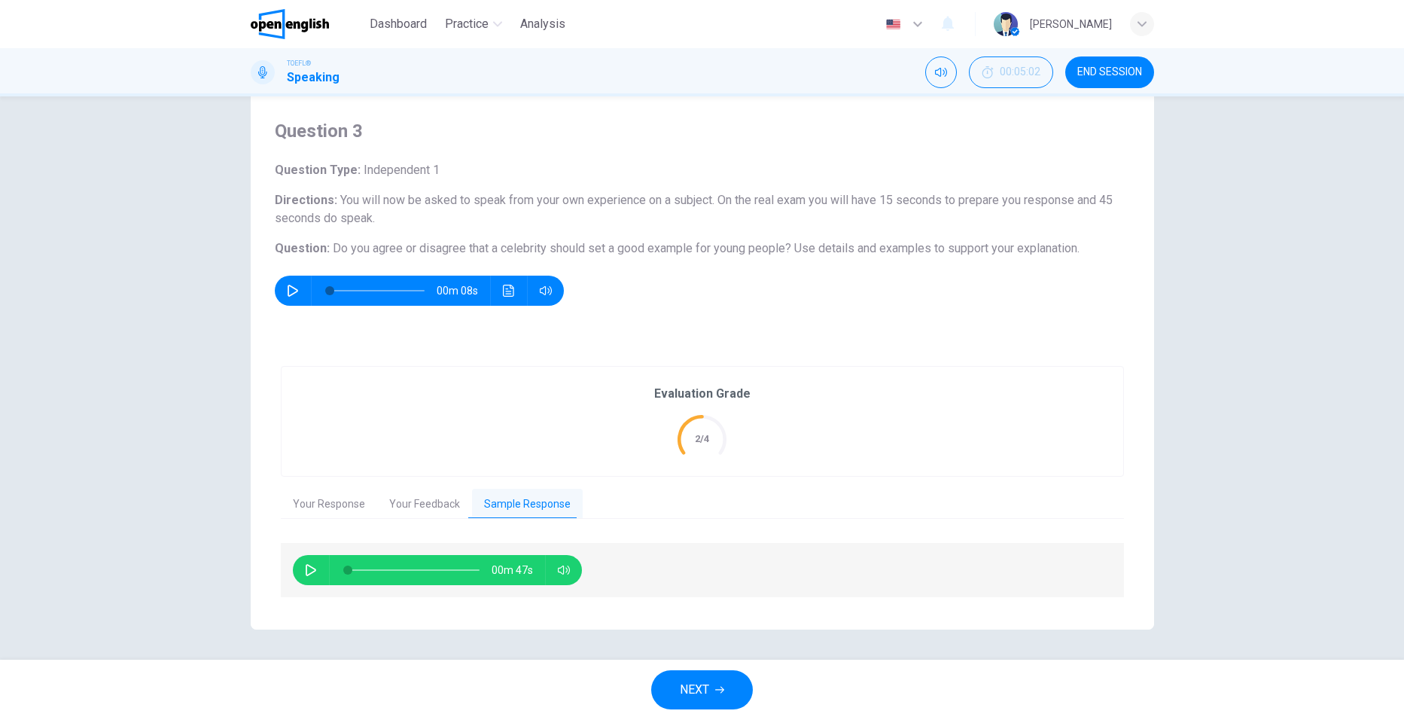
click at [310, 570] on icon "button" at bounding box center [311, 570] width 12 height 12
type input "**"
click at [300, 571] on button "button" at bounding box center [311, 570] width 24 height 30
type input "*"
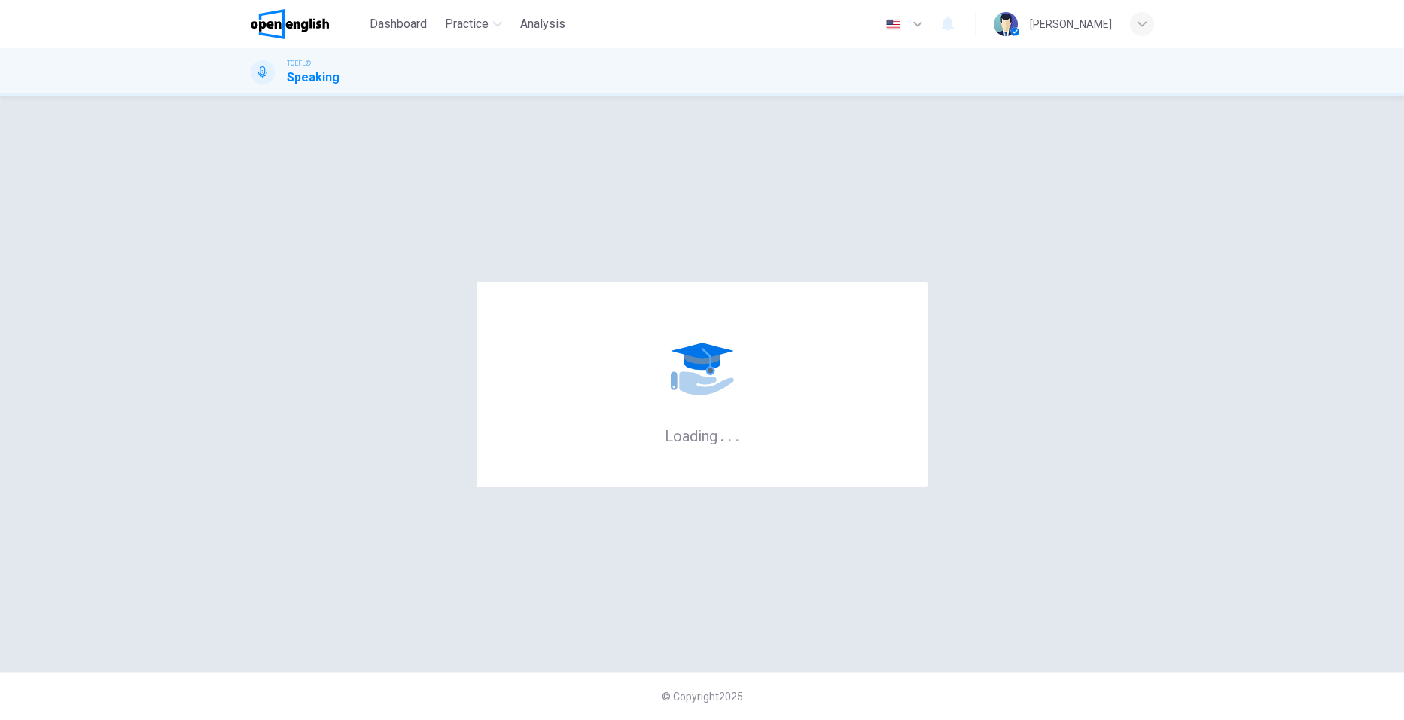
scroll to position [0, 0]
